Goal: Transaction & Acquisition: Purchase product/service

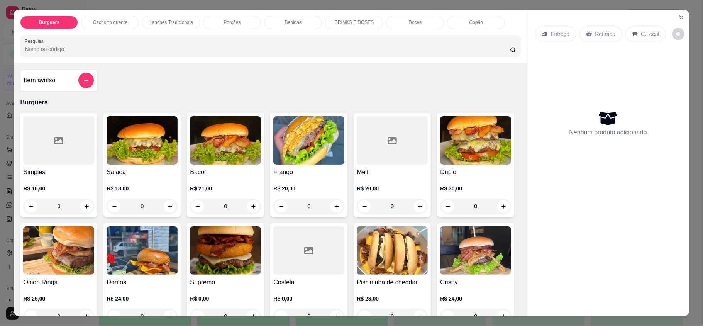
click at [252, 205] on div "0" at bounding box center [225, 205] width 71 height 15
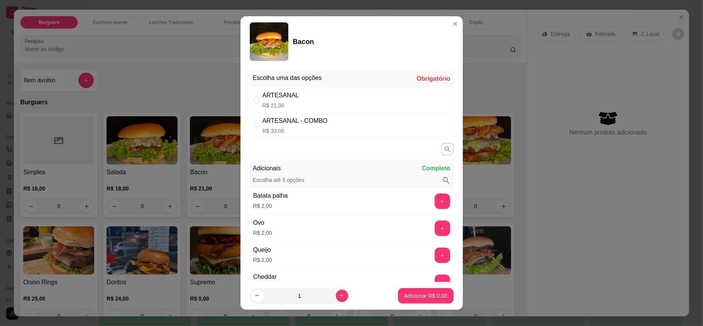
click at [369, 93] on div "ARTESANAL R$ 21,00" at bounding box center [352, 99] width 204 height 25
radio input "true"
click at [408, 289] on button "Adicionar R$ 21,00" at bounding box center [424, 295] width 58 height 15
type input "1"
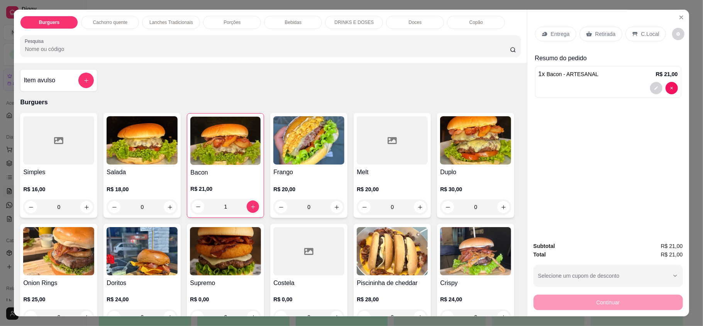
click at [417, 206] on div "0" at bounding box center [392, 206] width 71 height 15
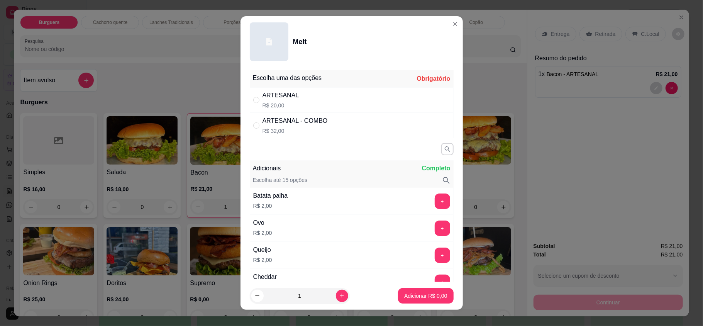
click at [345, 85] on div "Escolha uma das opções Obrigatório" at bounding box center [352, 78] width 204 height 17
click at [352, 104] on div "ARTESANAL R$ 20,00" at bounding box center [352, 99] width 204 height 25
radio input "true"
click at [425, 303] on button "Adicionar R$ 20,00" at bounding box center [424, 295] width 58 height 15
type input "1"
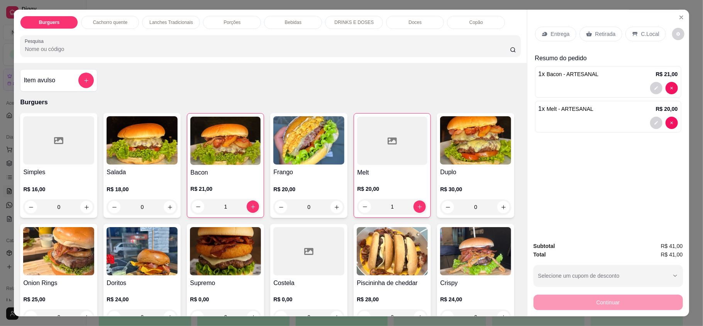
click at [562, 39] on div "Entrega" at bounding box center [555, 34] width 41 height 15
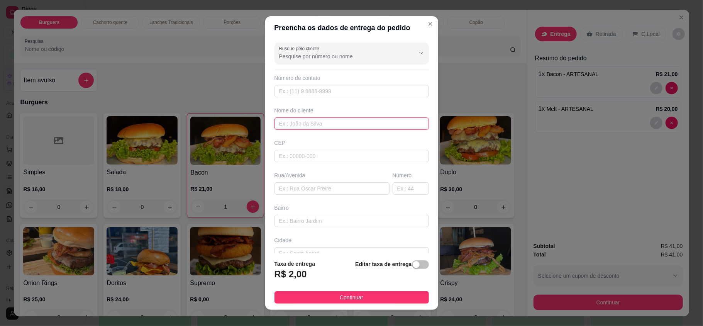
click at [315, 120] on input "text" at bounding box center [351, 123] width 154 height 12
type input "chico"
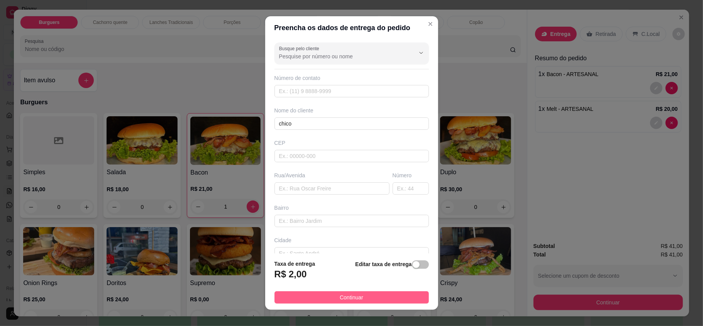
click at [408, 293] on button "Continuar" at bounding box center [351, 297] width 154 height 12
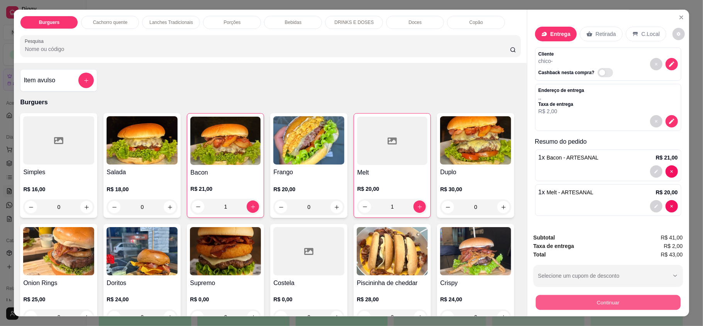
click at [624, 304] on button "Continuar" at bounding box center [607, 302] width 145 height 15
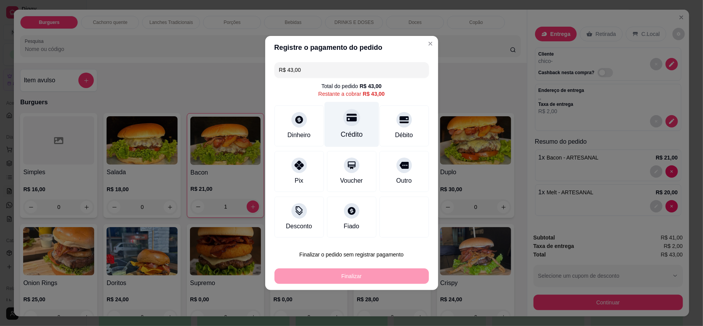
click at [335, 122] on div "Crédito" at bounding box center [351, 124] width 54 height 45
type input "R$ 0,00"
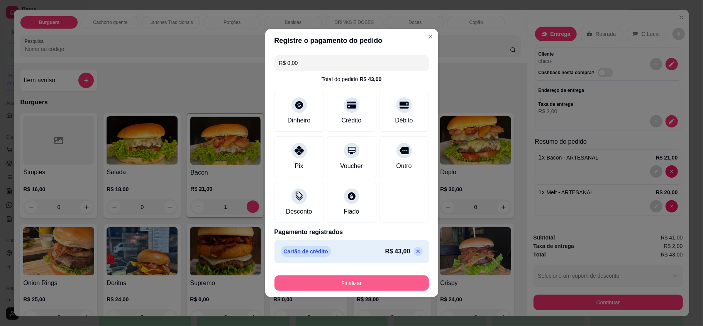
click at [359, 284] on button "Finalizar" at bounding box center [351, 282] width 154 height 15
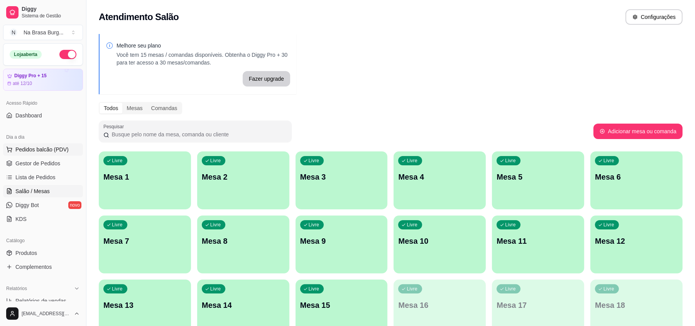
click at [64, 147] on span "Pedidos balcão (PDV)" at bounding box center [41, 150] width 53 height 8
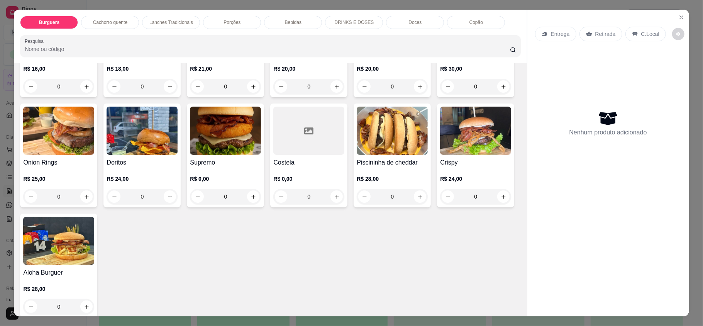
scroll to position [206, 0]
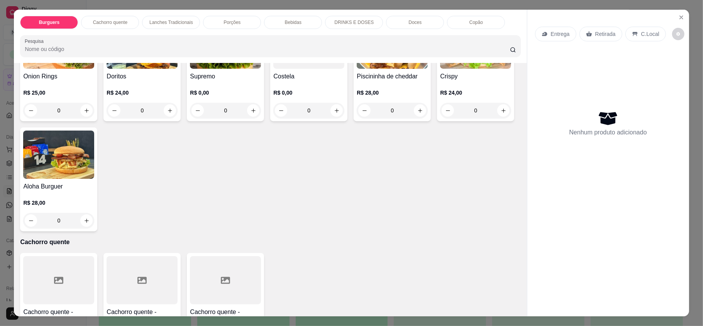
click at [94, 193] on div "R$ 28,00 0" at bounding box center [58, 209] width 71 height 37
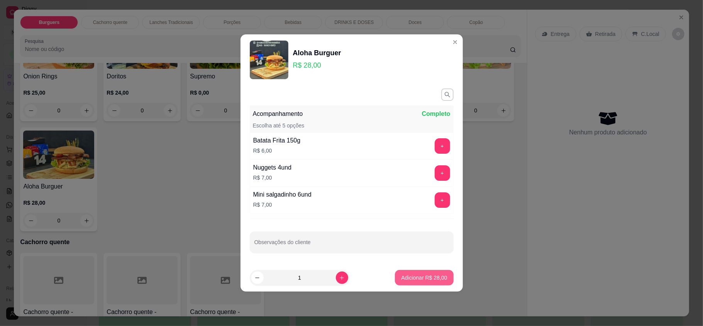
click at [409, 280] on p "Adicionar R$ 28,00" at bounding box center [424, 278] width 46 height 8
type input "1"
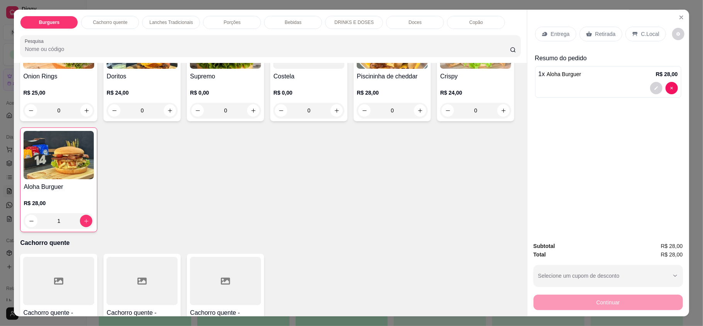
click at [564, 37] on p "Entrega" at bounding box center [560, 34] width 19 height 8
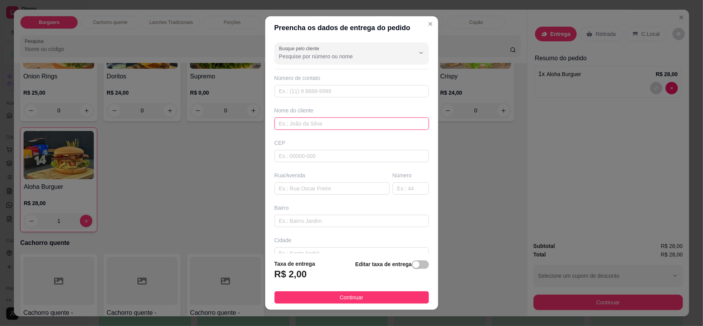
click at [374, 129] on input "text" at bounding box center [351, 123] width 154 height 12
type input "taiane"
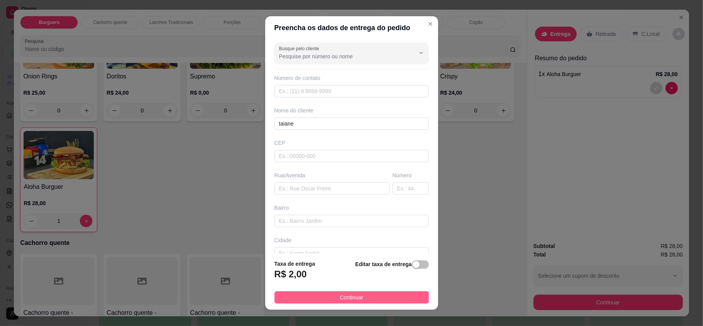
click at [314, 300] on button "Continuar" at bounding box center [351, 297] width 154 height 12
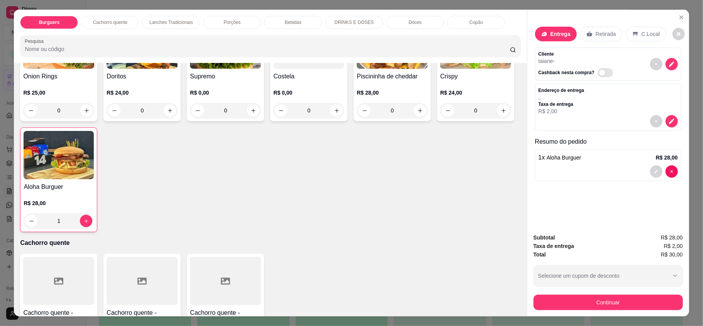
click at [608, 312] on div "Subtotal R$ 28,00 Taxa de entrega R$ 2,00 Total R$ 30,00 Selecione um cupom de …" at bounding box center [608, 271] width 162 height 89
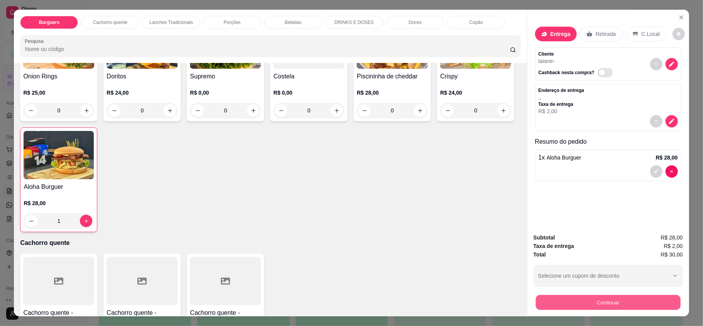
click at [608, 309] on button "Continuar" at bounding box center [607, 302] width 145 height 15
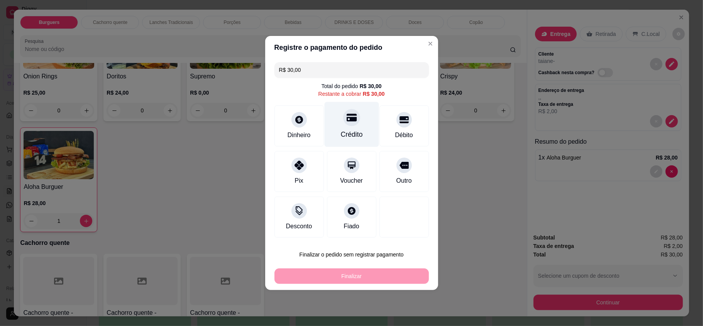
click at [357, 133] on div "Crédito" at bounding box center [352, 134] width 22 height 10
type input "R$ 0,00"
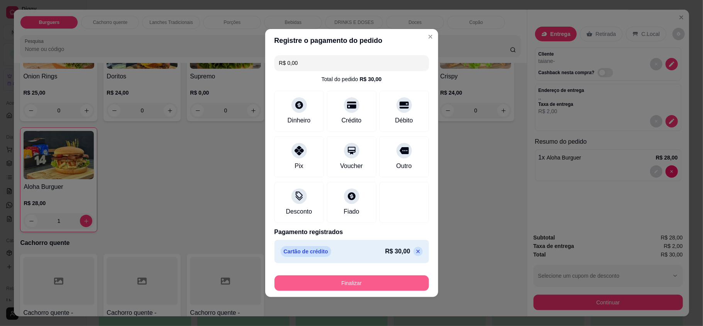
click at [368, 283] on button "Finalizar" at bounding box center [351, 282] width 154 height 15
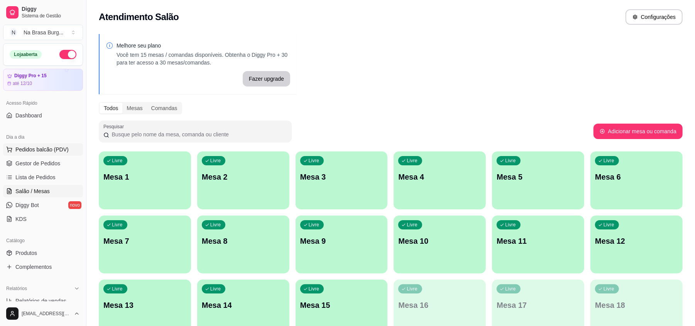
click at [47, 147] on span "Pedidos balcão (PDV)" at bounding box center [41, 150] width 53 height 8
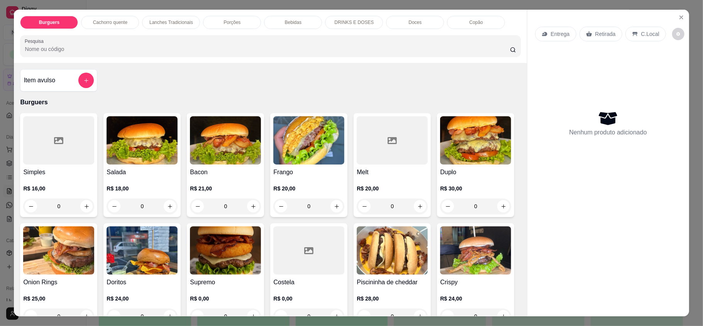
click at [181, 13] on div "Burguers Cachorro quente Lanches Tradicionais Porções Bebidas DRINKS E DOSES Do…" at bounding box center [270, 36] width 513 height 53
click at [181, 22] on p "Lanches Tradicionais" at bounding box center [171, 22] width 44 height 6
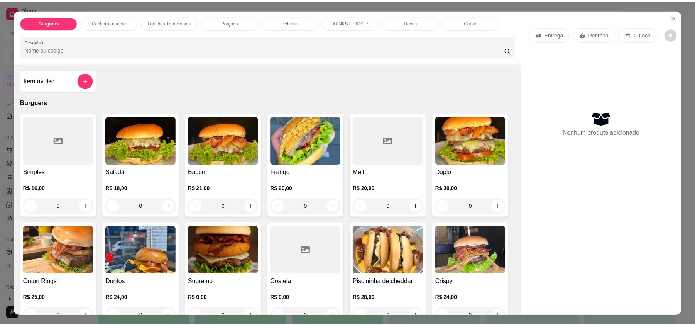
scroll to position [15, 0]
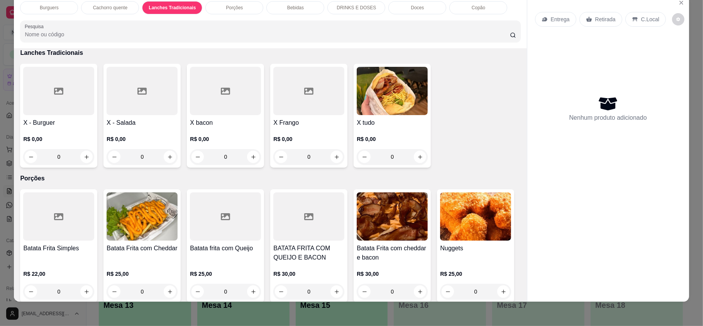
click at [419, 152] on div "0" at bounding box center [392, 156] width 71 height 15
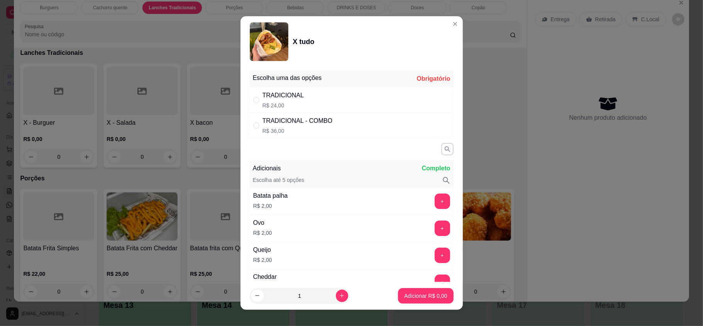
click at [373, 104] on div "TRADICIONAL R$ 24,00" at bounding box center [352, 99] width 204 height 25
radio input "true"
click at [413, 295] on p "Adicionar R$ 24,00" at bounding box center [424, 296] width 46 height 8
type input "1"
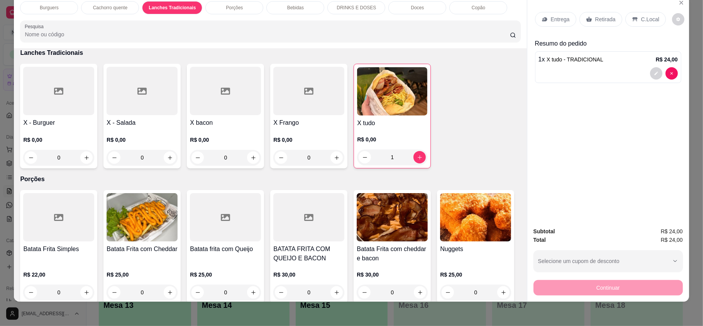
click at [588, 17] on div "Retirada" at bounding box center [600, 19] width 43 height 15
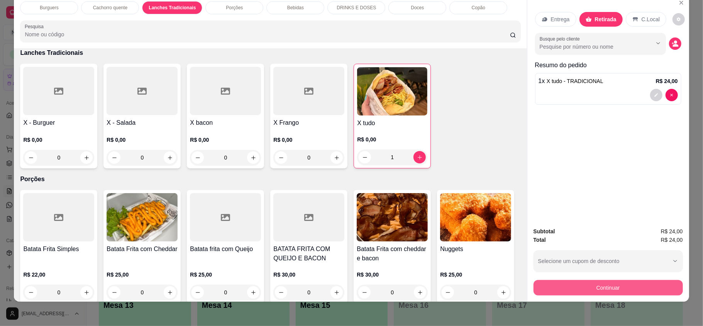
click at [622, 286] on button "Continuar" at bounding box center [608, 287] width 149 height 15
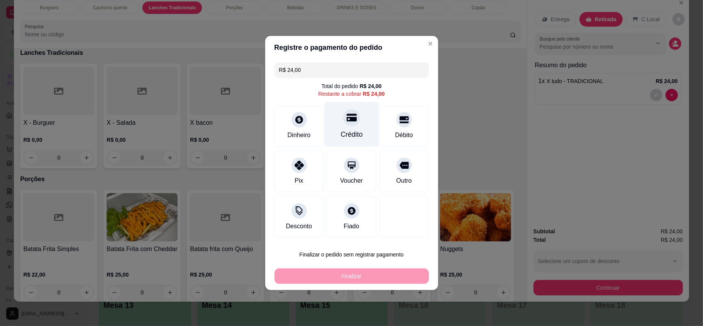
click at [356, 137] on div "Crédito" at bounding box center [352, 134] width 22 height 10
type input "R$ 0,00"
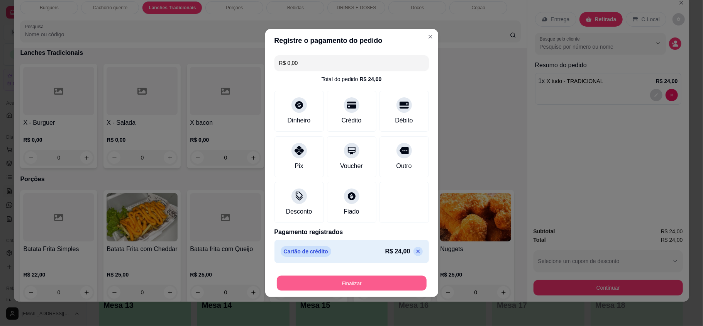
click at [368, 289] on button "Finalizar" at bounding box center [352, 283] width 150 height 15
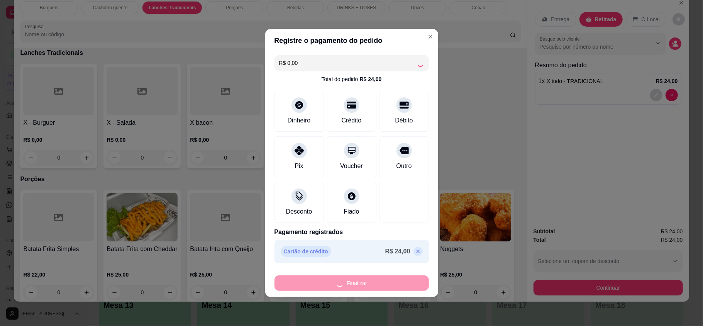
type input "0"
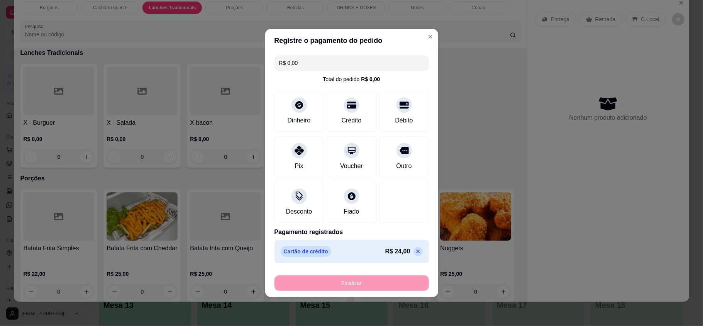
type input "-R$ 24,00"
